Goal: Task Accomplishment & Management: Manage account settings

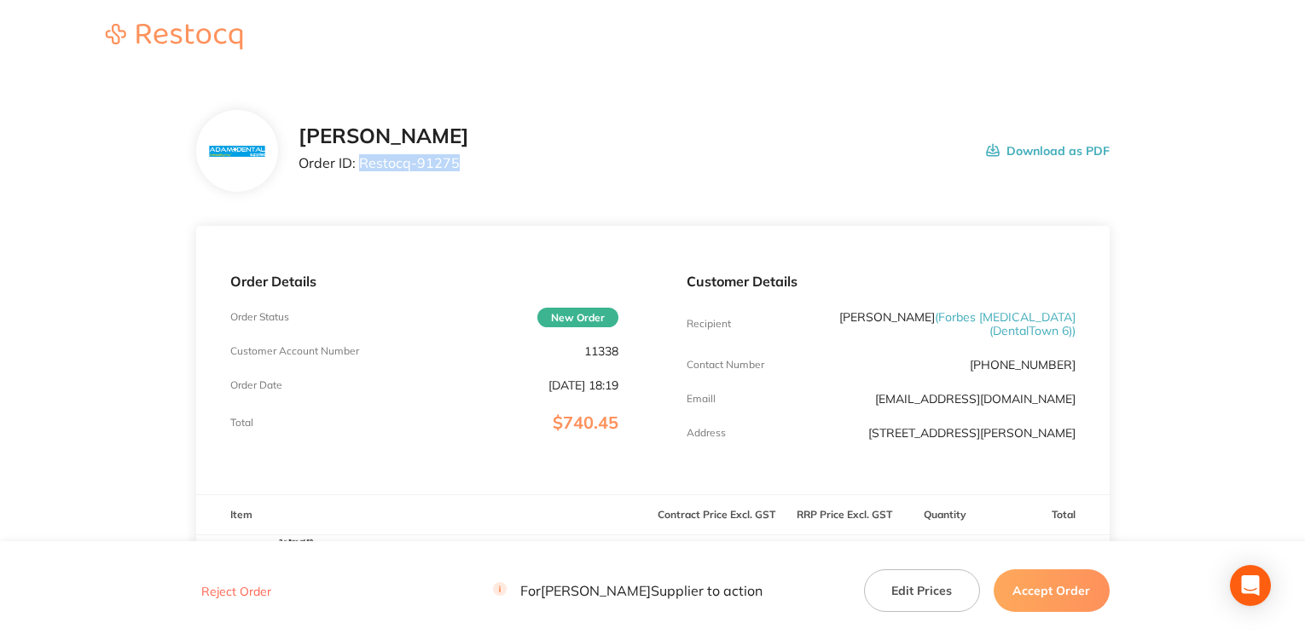
drag, startPoint x: 357, startPoint y: 162, endPoint x: 473, endPoint y: 164, distance: 116.0
click at [473, 164] on div "[PERSON_NAME] Order ID: Restocq- 91275 Download as PDF" at bounding box center [703, 150] width 811 height 53
copy p "Restocq- 91275"
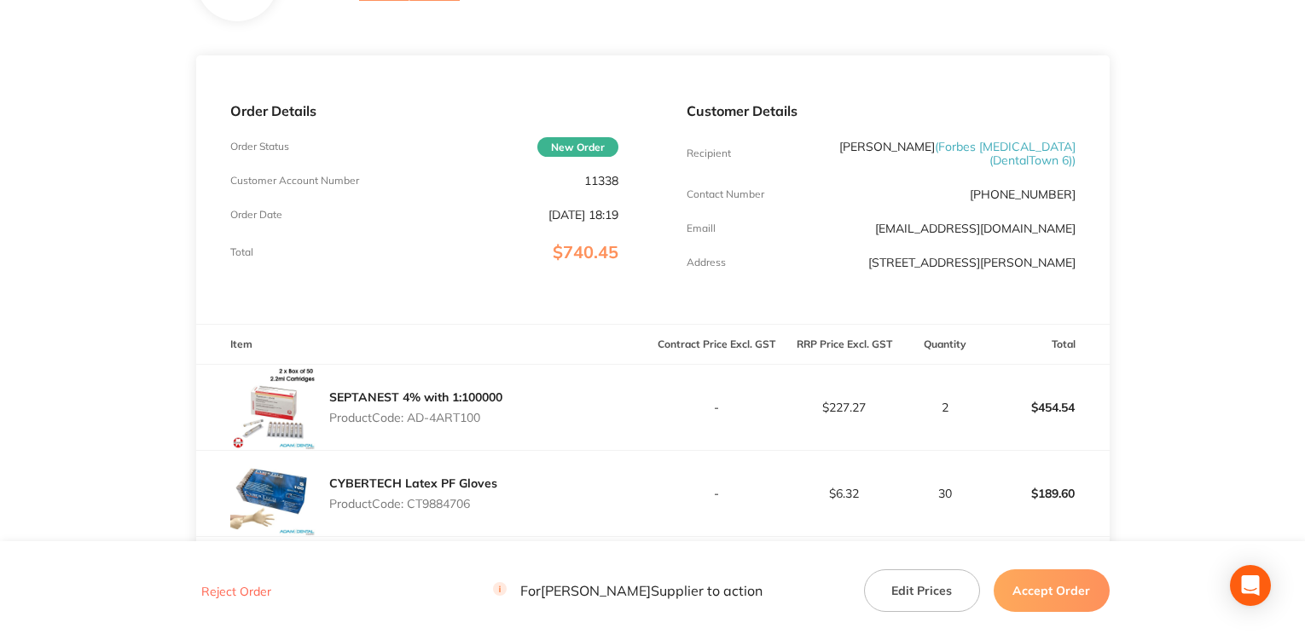
scroll to position [256, 0]
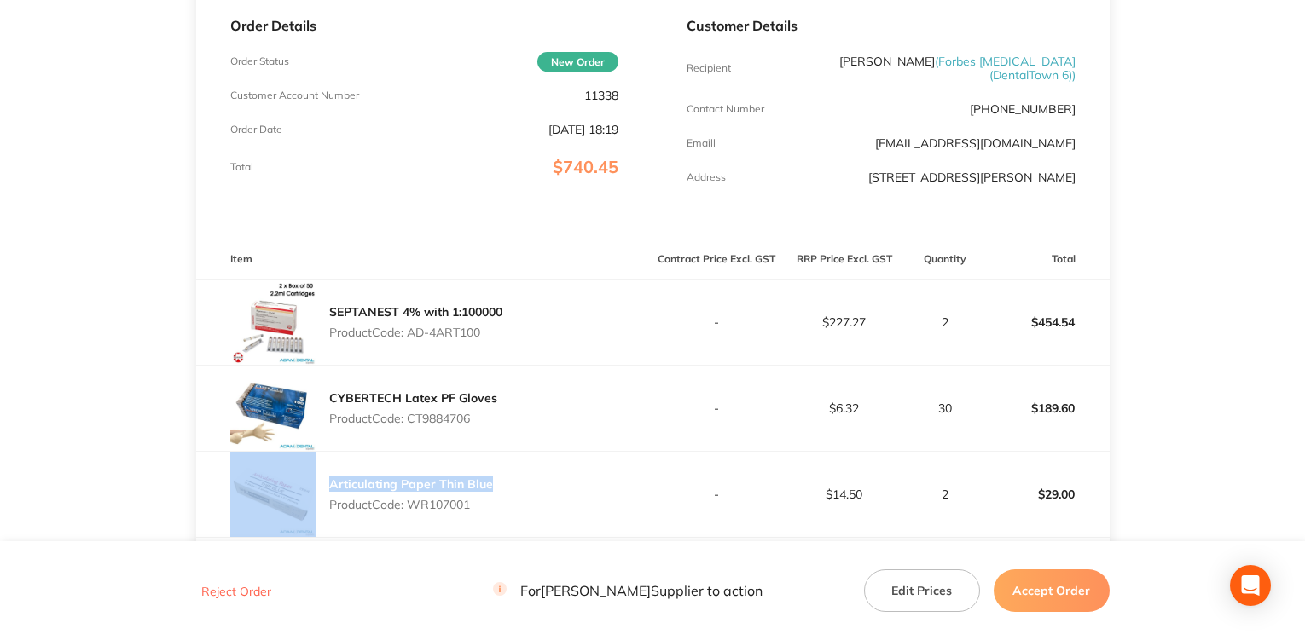
drag, startPoint x: 374, startPoint y: 472, endPoint x: 232, endPoint y: 472, distance: 142.4
click at [232, 472] on div "Articulating Paper Thin Blue Product Code: WR107001" at bounding box center [424, 494] width 457 height 85
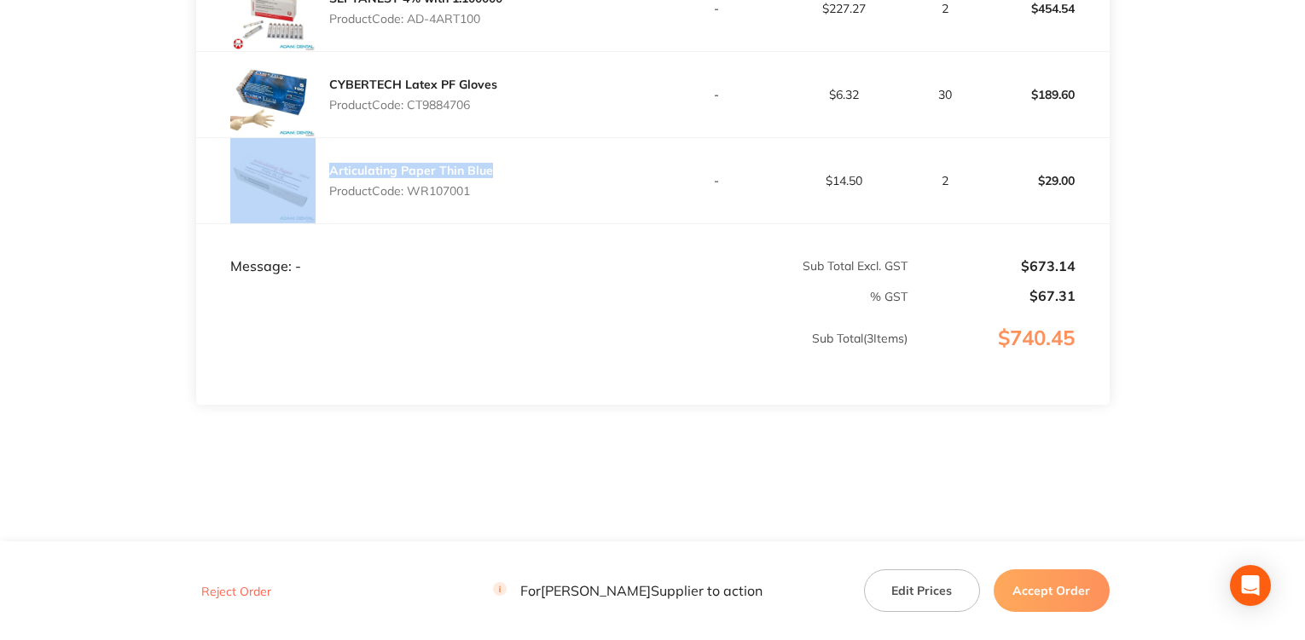
click at [1070, 591] on button "Accept Order" at bounding box center [1051, 591] width 116 height 43
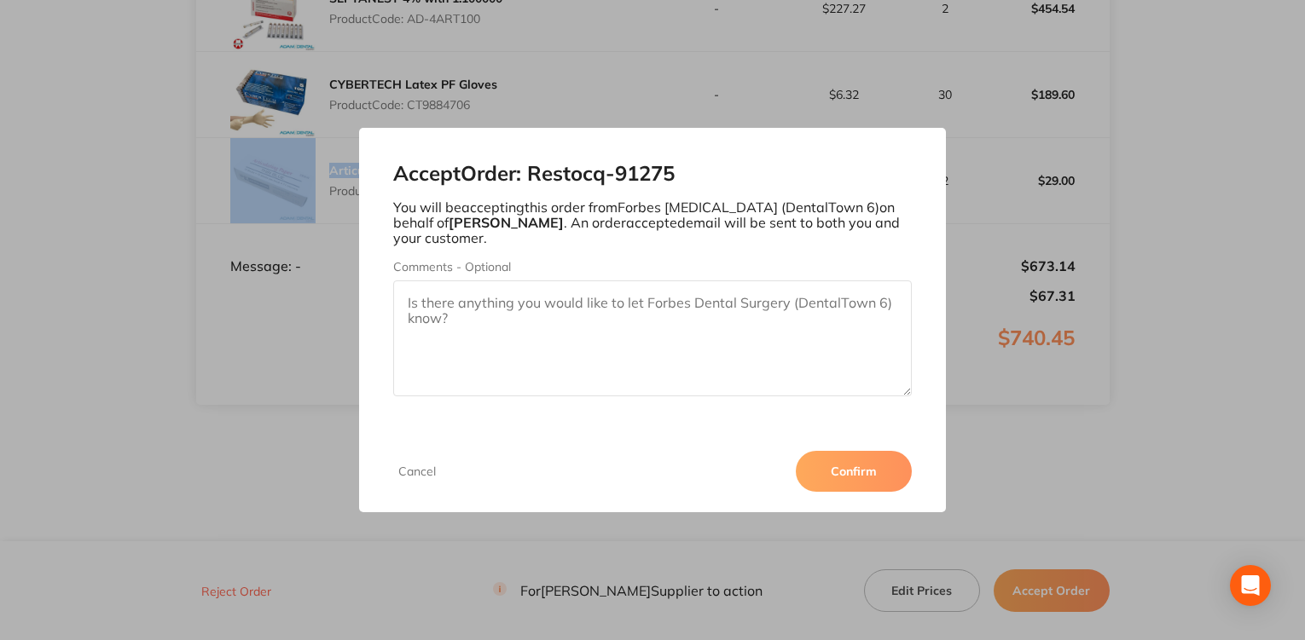
click at [859, 473] on button "Confirm" at bounding box center [854, 471] width 116 height 41
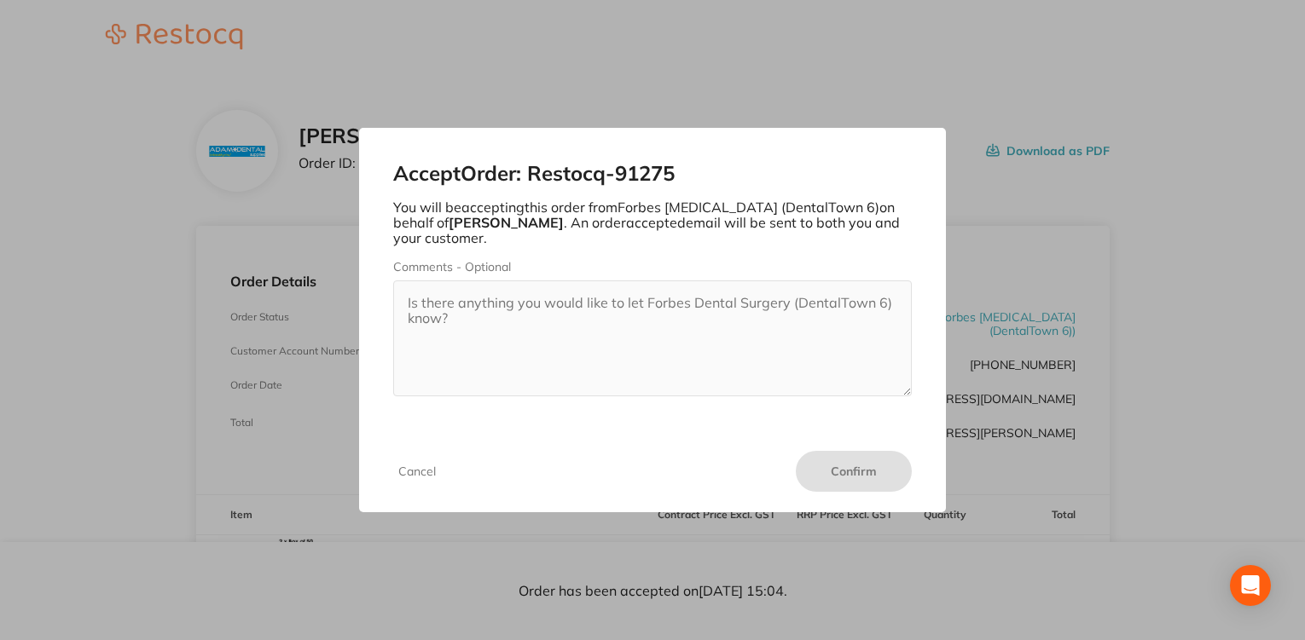
click at [1043, 139] on div "Accept Order: Restocq- 91275 You will be accepting this order from Forbes [MEDI…" at bounding box center [652, 320] width 1305 height 640
drag, startPoint x: 663, startPoint y: 66, endPoint x: 704, endPoint y: 127, distance: 74.3
click at [689, 113] on div "Accept Order: Restocq- 91275 You will be accepting this order from Forbes [MEDI…" at bounding box center [652, 320] width 1305 height 640
click at [720, 297] on form "Comments - Optional" at bounding box center [652, 328] width 519 height 136
click at [1010, 435] on div "Accept Order: Restocq- 91275 You will be accepting this order from Forbes [MEDI…" at bounding box center [652, 320] width 1305 height 640
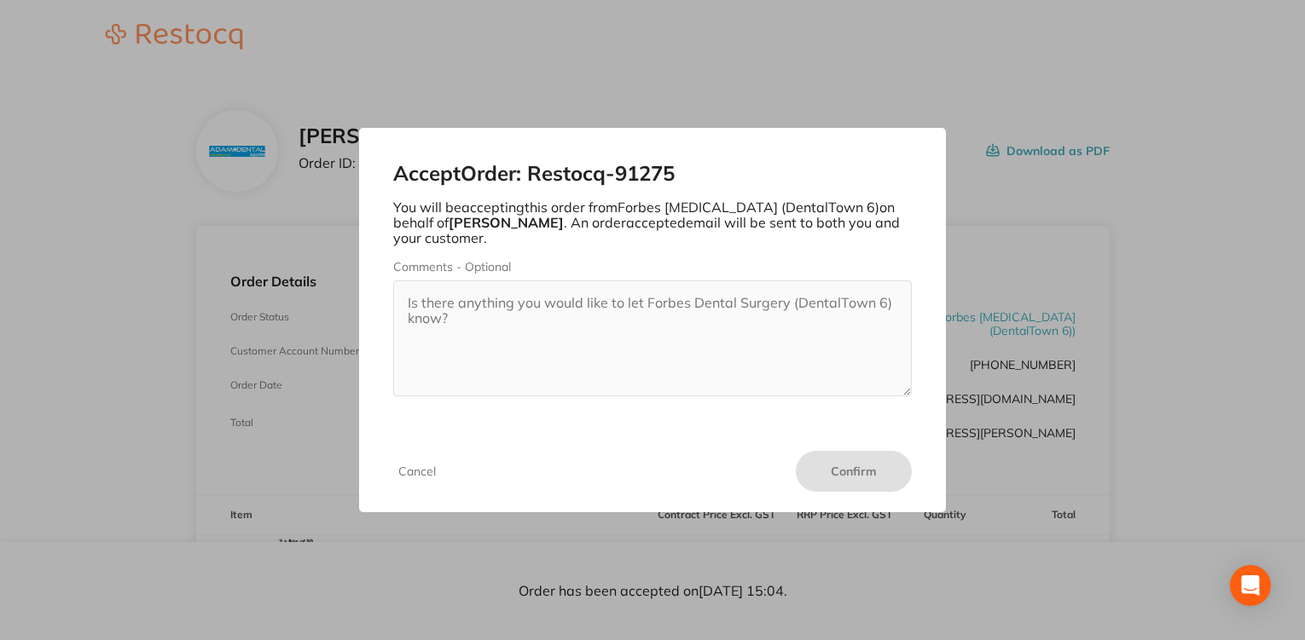
click at [1051, 258] on div "Accept Order: Restocq- 91275 You will be accepting this order from Forbes [MEDI…" at bounding box center [652, 320] width 1305 height 640
